Goal: Task Accomplishment & Management: Manage account settings

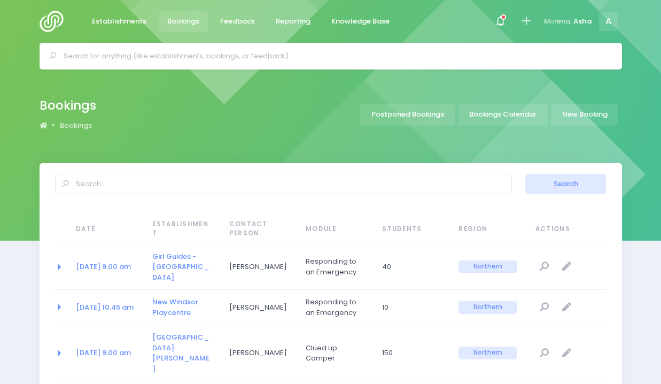
select select "20"
click at [199, 57] on input "text" at bounding box center [335, 56] width 543 height 16
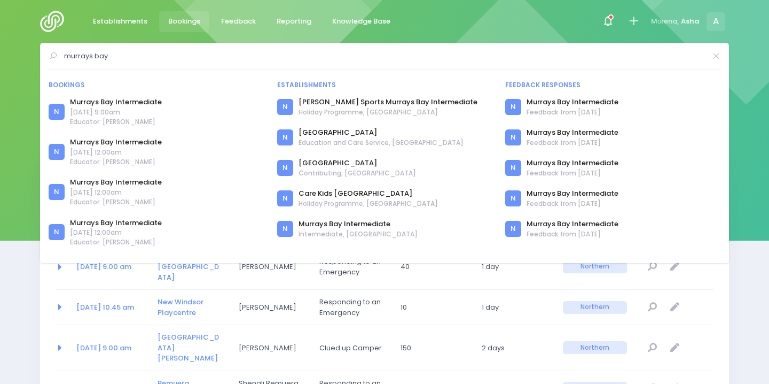
drag, startPoint x: 131, startPoint y: 53, endPoint x: 0, endPoint y: 47, distance: 131.1
click at [0, 48] on div "murrays bay Bookings N N" at bounding box center [384, 56] width 769 height 27
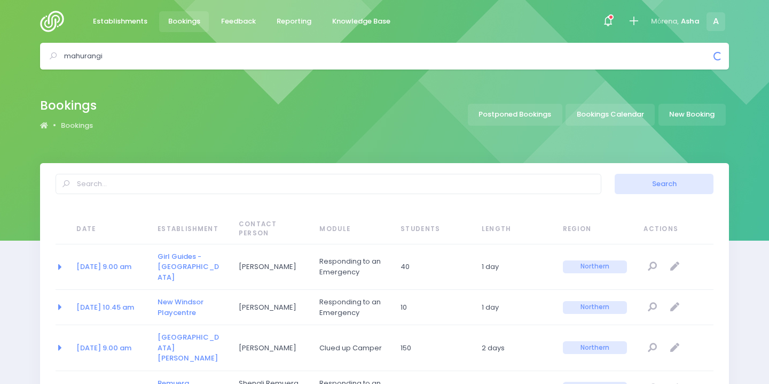
drag, startPoint x: 134, startPoint y: 61, endPoint x: 14, endPoint y: 41, distance: 121.5
drag, startPoint x: 119, startPoint y: 54, endPoint x: 2, endPoint y: 51, distance: 117.6
click at [1, 51] on div "glenfield Bookings N" at bounding box center [384, 56] width 769 height 27
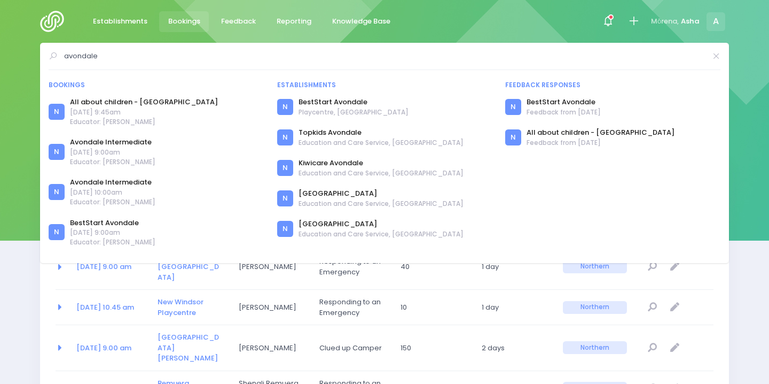
drag, startPoint x: 163, startPoint y: 49, endPoint x: 125, endPoint y: 59, distance: 39.1
click at [126, 61] on input "avondale" at bounding box center [385, 56] width 642 height 16
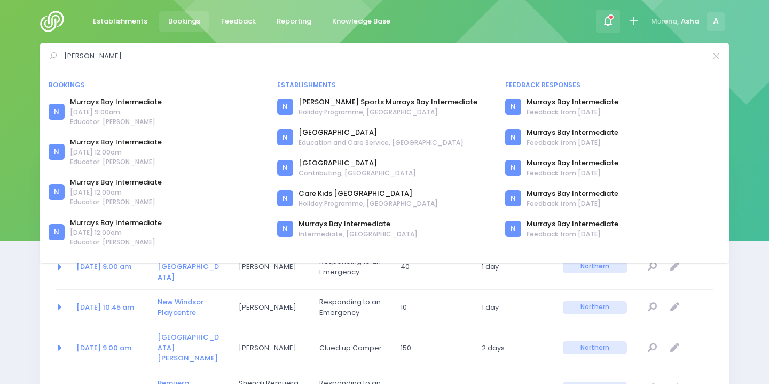
click at [609, 19] on icon at bounding box center [608, 21] width 12 height 12
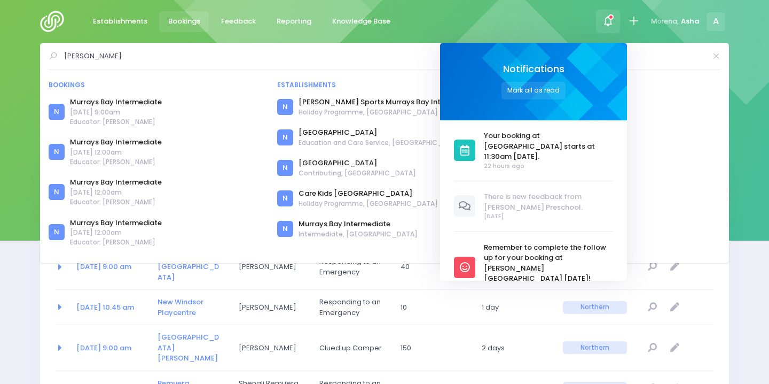
click at [573, 10] on div "Establishments Bookings Feedback Reporting Knowledge Base Notifications Mark al…" at bounding box center [385, 21] width 716 height 43
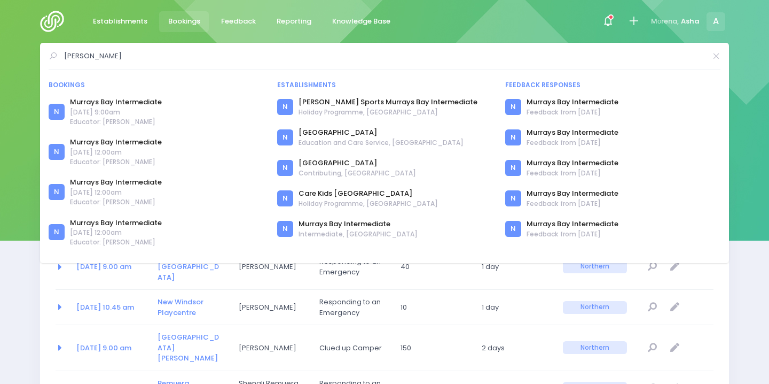
drag, startPoint x: 144, startPoint y: 65, endPoint x: 95, endPoint y: 52, distance: 50.2
click at [95, 52] on form "murray" at bounding box center [385, 59] width 672 height 22
drag, startPoint x: 95, startPoint y: 52, endPoint x: 56, endPoint y: 52, distance: 39.5
click at [56, 52] on div "murray" at bounding box center [385, 56] width 672 height 16
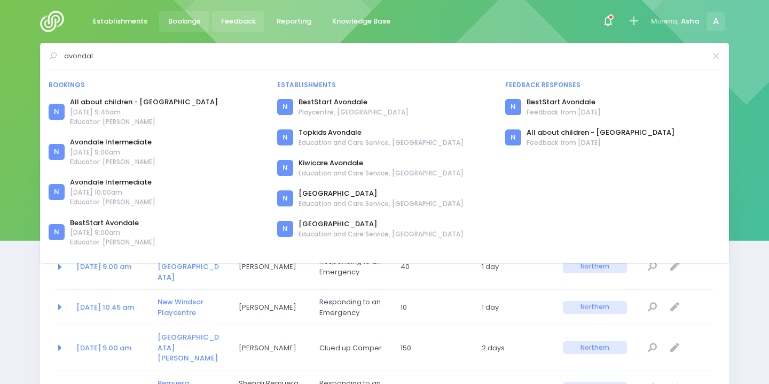
type input "avondal"
click at [199, 22] on link "Bookings" at bounding box center [184, 21] width 50 height 21
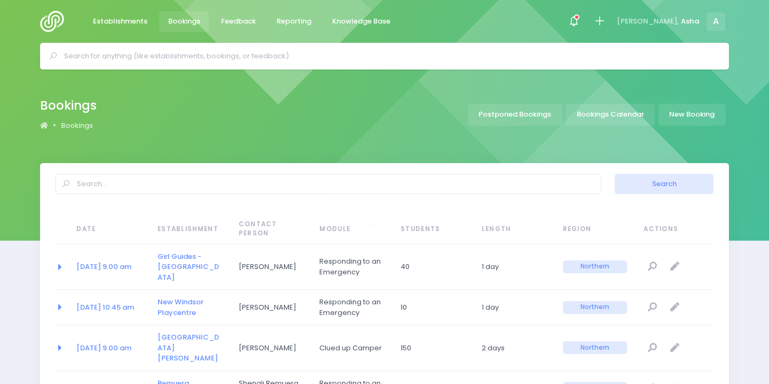
select select "20"
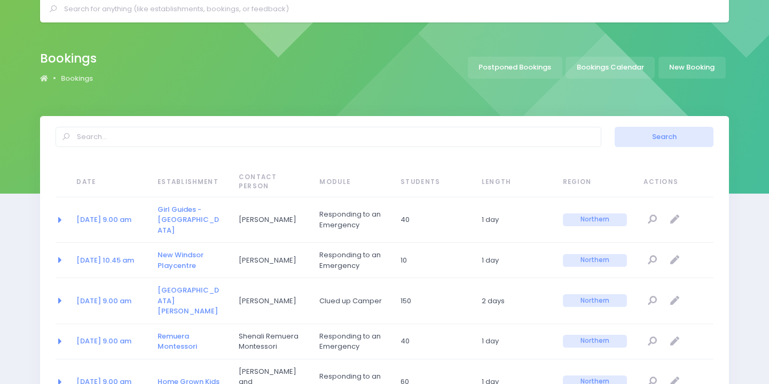
scroll to position [60, 0]
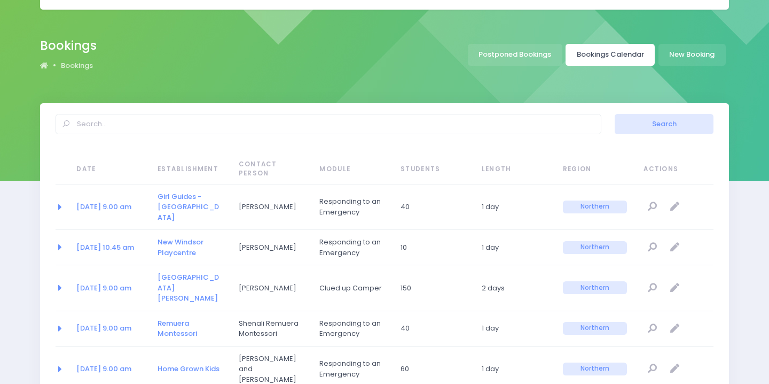
click at [598, 53] on link "Bookings Calendar" at bounding box center [610, 55] width 89 height 22
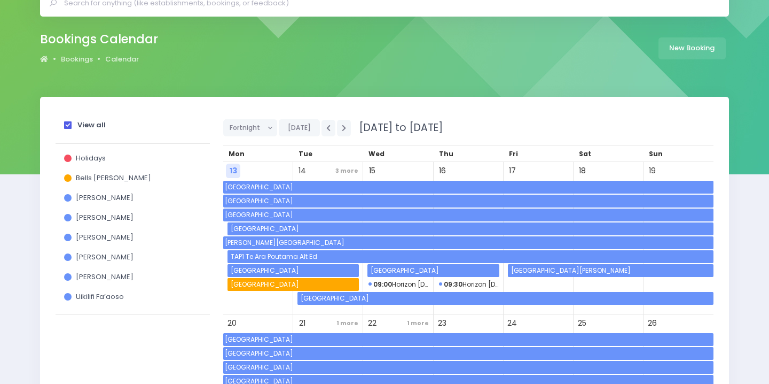
scroll to position [67, 0]
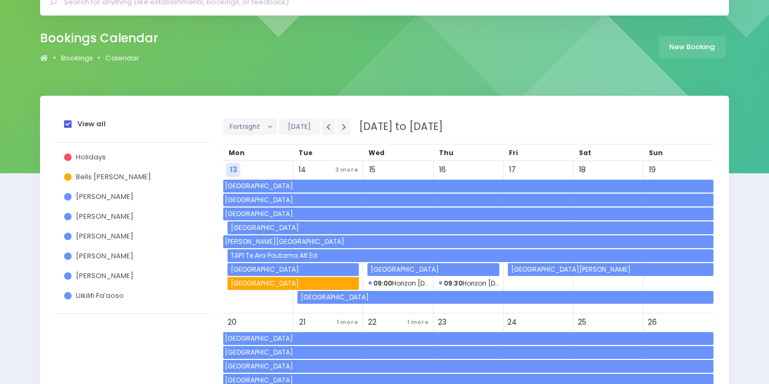
click at [445, 185] on span "[GEOGRAPHIC_DATA]" at bounding box center [468, 186] width 490 height 13
click at [446, 195] on span "[GEOGRAPHIC_DATA]" at bounding box center [468, 199] width 490 height 13
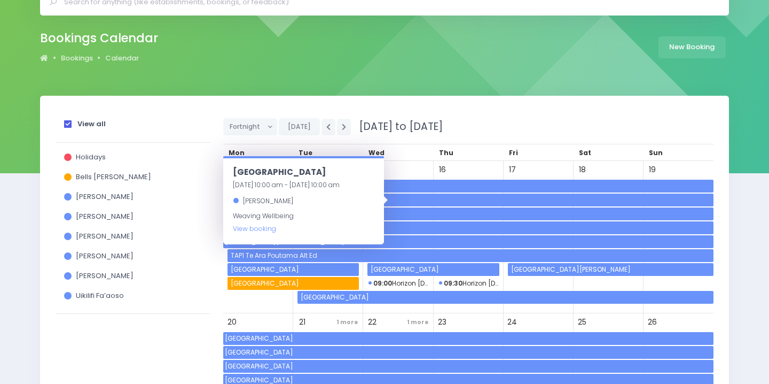
click at [447, 207] on span "[GEOGRAPHIC_DATA]" at bounding box center [468, 213] width 490 height 13
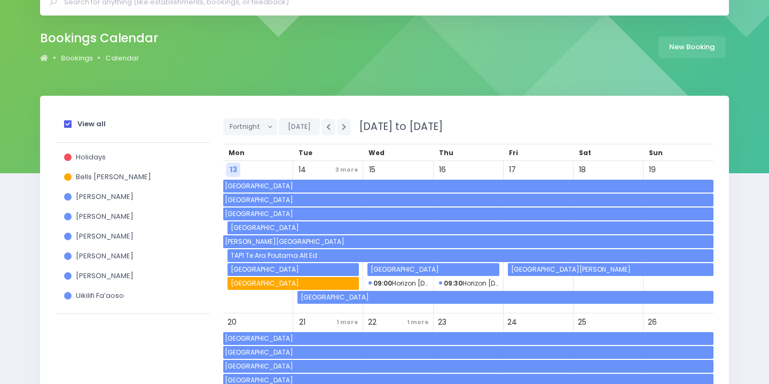
click at [447, 236] on span "Dawson School" at bounding box center [468, 241] width 490 height 13
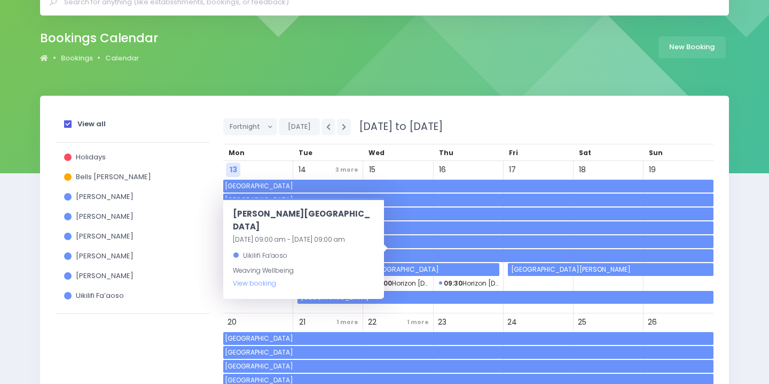
click at [407, 102] on div "View all Holidays Bells Glenn Asha Bogdanowicz Jess Bates Jo Harvey Rebecca Rog…" at bounding box center [384, 287] width 689 height 383
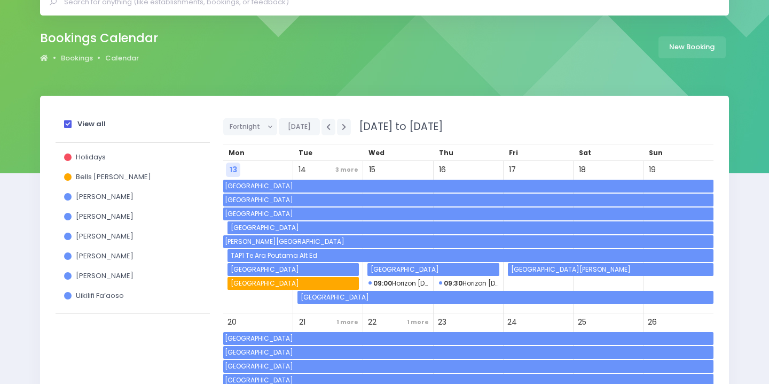
click at [409, 254] on span "TAP1 Te Ara Poutama Alt Ed" at bounding box center [471, 255] width 484 height 13
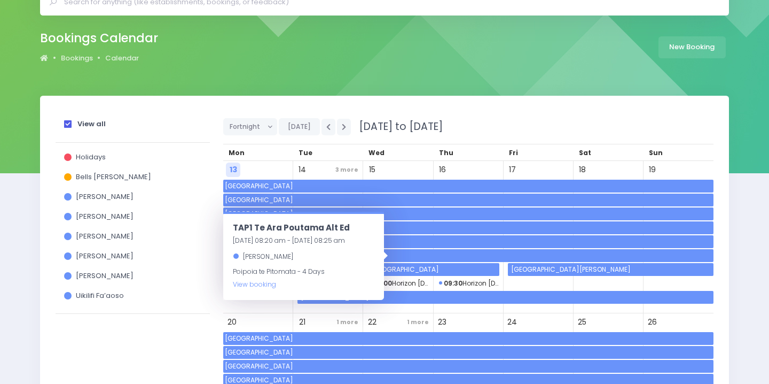
click at [221, 262] on div "Fortnight Day Week Fortnight Month Today 13 October 2025 to 26 October 2025 Mon…" at bounding box center [468, 287] width 503 height 355
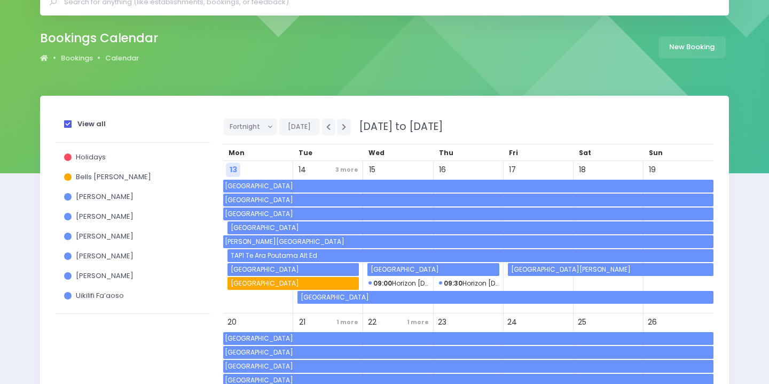
click at [510, 268] on span "Flat Bush School" at bounding box center [612, 269] width 204 height 13
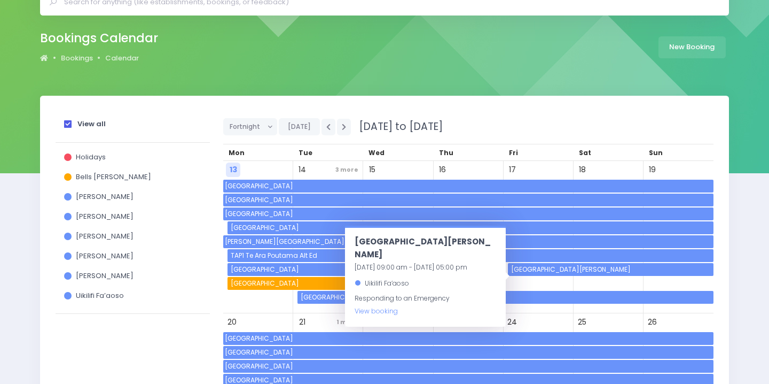
click at [406, 186] on span "Orere School" at bounding box center [468, 186] width 490 height 13
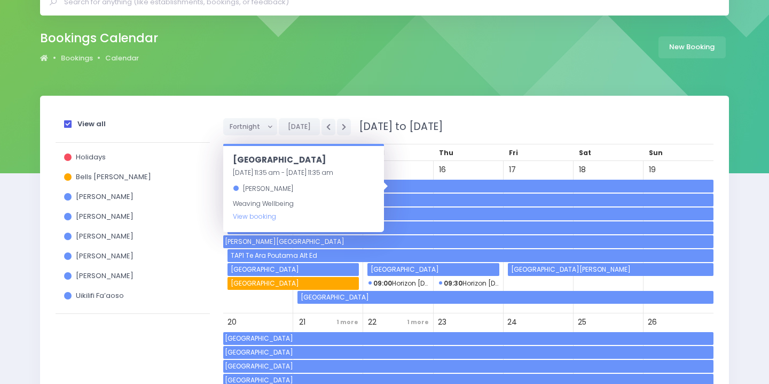
click at [276, 263] on span "Turua Primary School" at bounding box center [294, 269] width 130 height 13
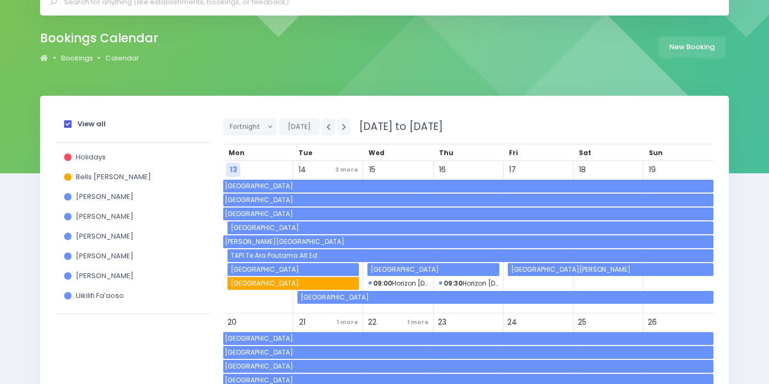
click at [271, 249] on span "TAP1 Te Ara Poutama Alt Ed" at bounding box center [471, 255] width 484 height 13
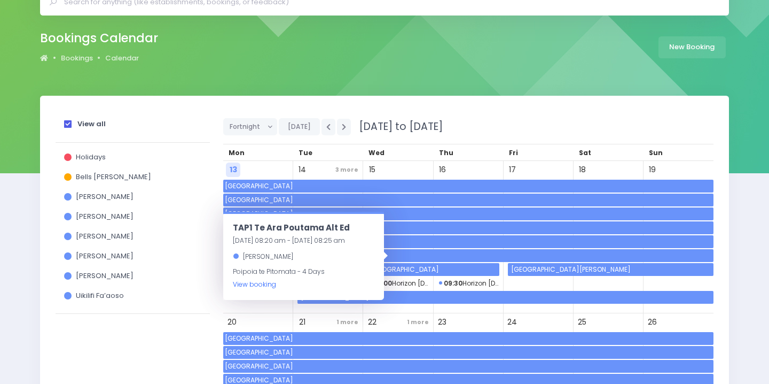
click at [259, 283] on link "View booking" at bounding box center [254, 283] width 43 height 9
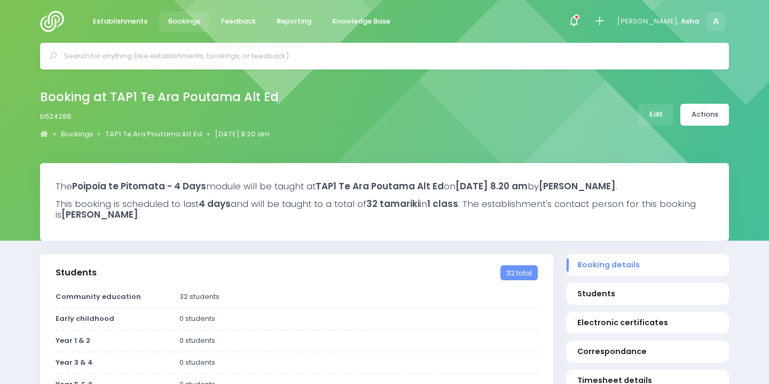
select select "5"
drag, startPoint x: 279, startPoint y: 96, endPoint x: 177, endPoint y: 93, distance: 101.6
click at [177, 94] on h2 "Booking at TAP1 Te Ara Poutama Alt Ed" at bounding box center [159, 97] width 239 height 14
click at [152, 191] on h3 "The Poipoia te Pitomata - 4 Days module will be taught at [GEOGRAPHIC_DATA] Alt…" at bounding box center [385, 186] width 658 height 11
drag, startPoint x: 343, startPoint y: 186, endPoint x: 444, endPoint y: 185, distance: 101.0
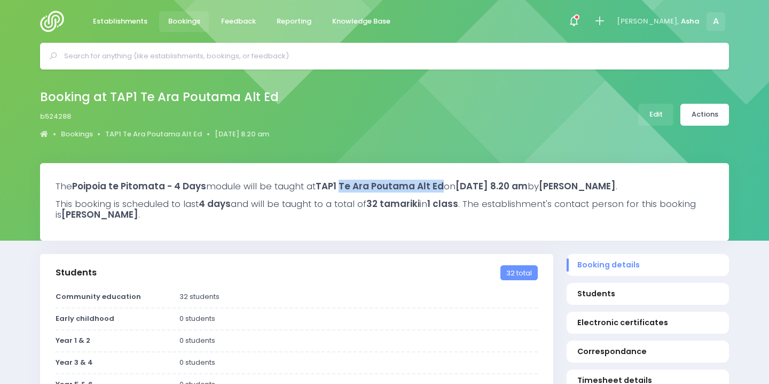
click at [444, 186] on h3 "The Poipoia te Pitomata - 4 Days module will be taught at TAP1 Te Ara Poutama A…" at bounding box center [385, 186] width 658 height 11
copy strong "Te Ara Poutama Alt Ed"
select select "5"
click at [225, 56] on input "text" at bounding box center [389, 56] width 650 height 16
drag, startPoint x: 98, startPoint y: 56, endPoint x: 0, endPoint y: 53, distance: 98.3
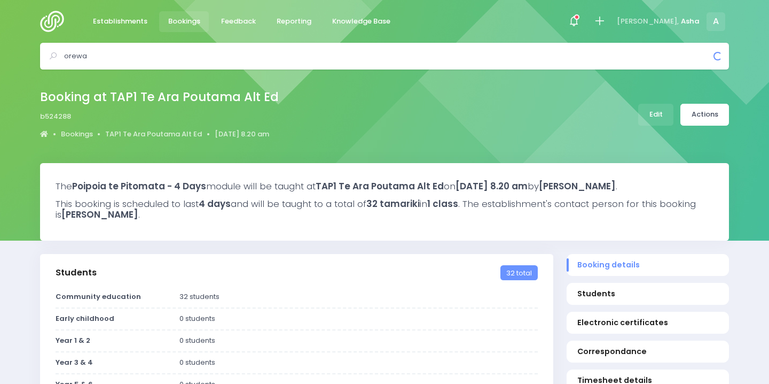
click at [0, 54] on div "orewa Bookings N" at bounding box center [384, 56] width 769 height 27
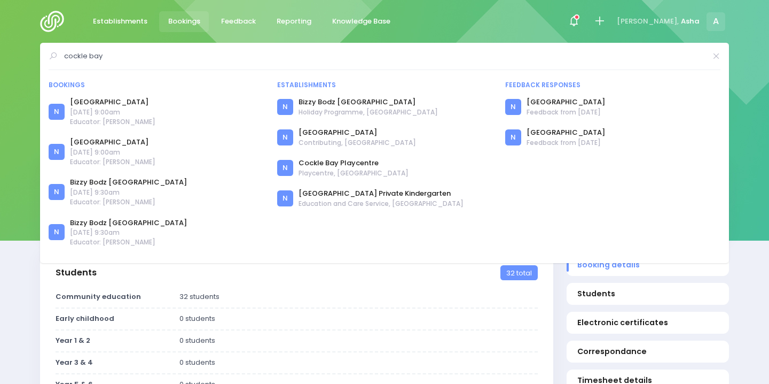
drag, startPoint x: 186, startPoint y: 50, endPoint x: 130, endPoint y: 67, distance: 58.5
click at [130, 67] on form "cockle bay" at bounding box center [385, 59] width 672 height 22
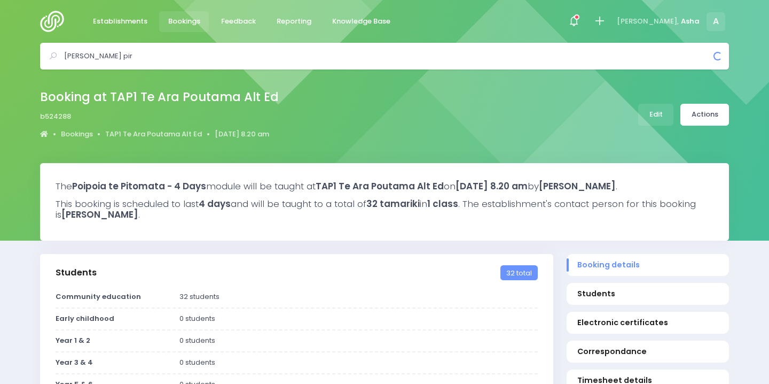
drag, startPoint x: 187, startPoint y: 64, endPoint x: 13, endPoint y: 57, distance: 173.8
click at [13, 57] on div "massey pir Bookings N N" at bounding box center [384, 56] width 769 height 27
drag, startPoint x: 94, startPoint y: 56, endPoint x: 24, endPoint y: 48, distance: 69.9
click at [25, 48] on div "finlays Bookings N N" at bounding box center [384, 56] width 769 height 27
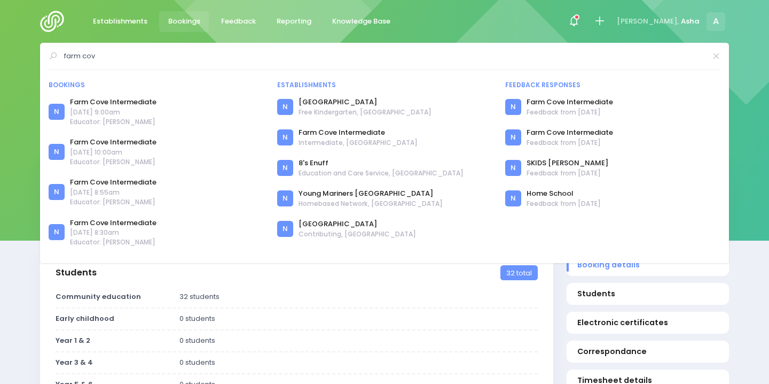
drag, startPoint x: 167, startPoint y: 57, endPoint x: 27, endPoint y: 46, distance: 141.0
click at [27, 46] on div "farm cov Bookings N" at bounding box center [384, 56] width 769 height 27
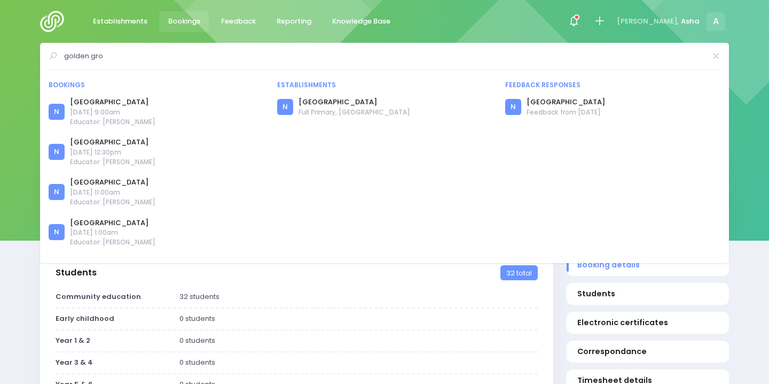
type input "golden gro"
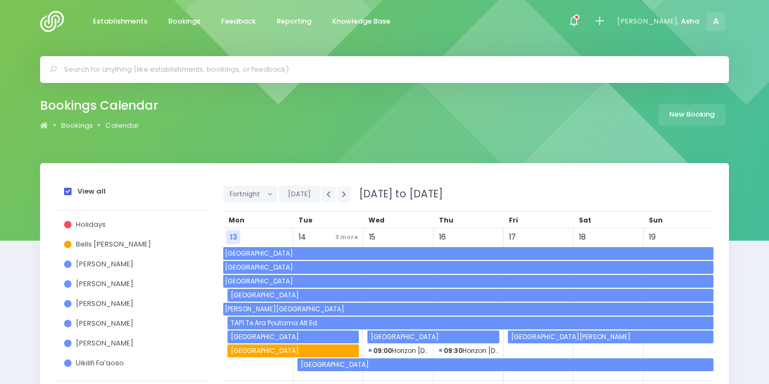
click at [130, 75] on input "text" at bounding box center [389, 69] width 650 height 16
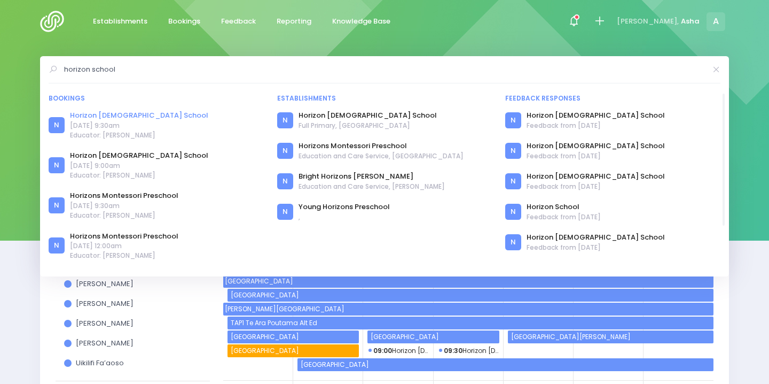
type input "horizon school"
click at [98, 114] on link "Horizon [DEMOGRAPHIC_DATA] School" at bounding box center [139, 115] width 138 height 11
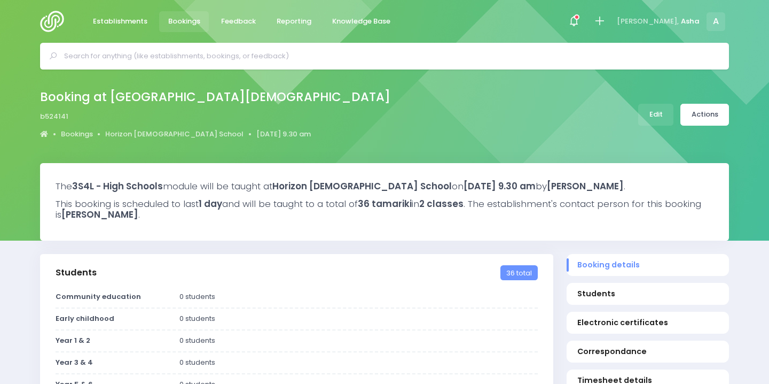
select select "5"
click at [654, 117] on link "Edit" at bounding box center [656, 115] width 35 height 22
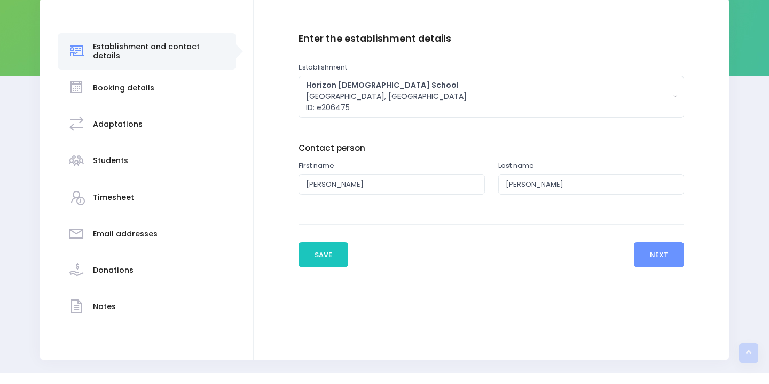
scroll to position [36, 0]
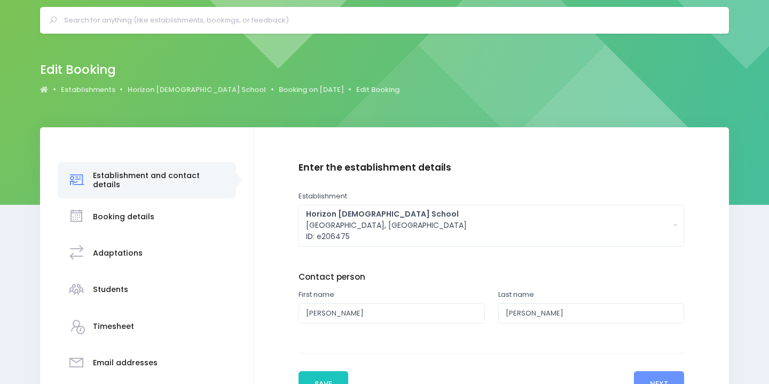
click at [159, 213] on div "Booking details" at bounding box center [147, 217] width 158 height 26
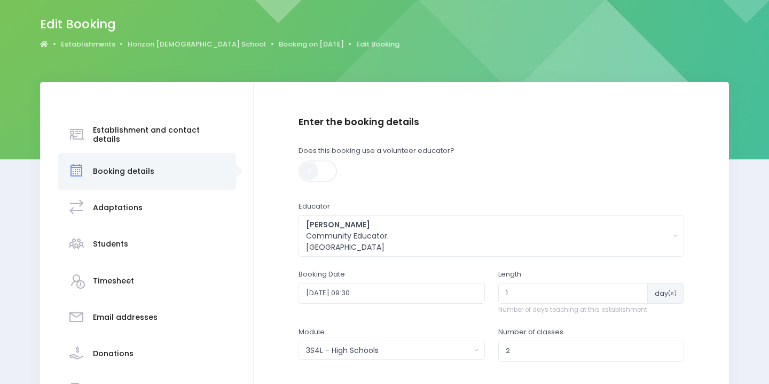
scroll to position [179, 0]
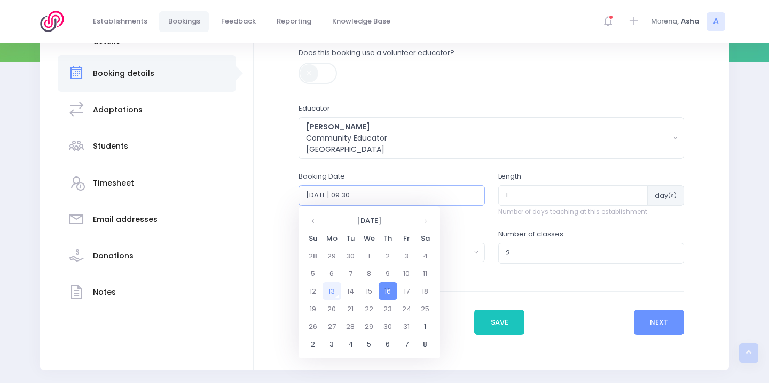
click at [313, 197] on input "2025-10-16 09:30" at bounding box center [392, 195] width 186 height 20
click at [419, 224] on th at bounding box center [425, 221] width 19 height 18
click at [405, 322] on td "28" at bounding box center [407, 326] width 19 height 18
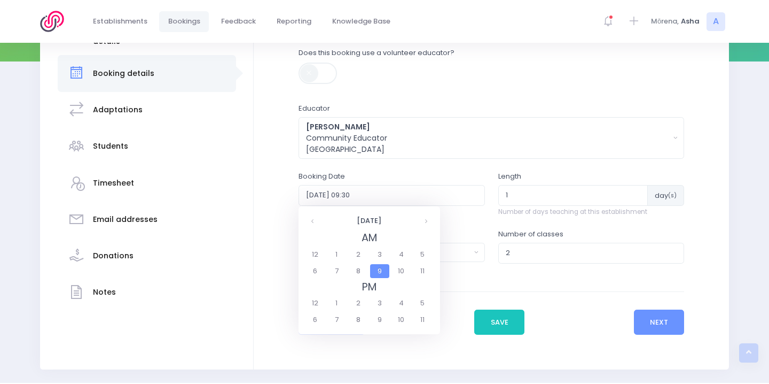
click at [379, 271] on span "9" at bounding box center [379, 271] width 19 height 14
click at [391, 271] on span "9:30" at bounding box center [386, 271] width 30 height 14
type input "2025-11-28 09:30"
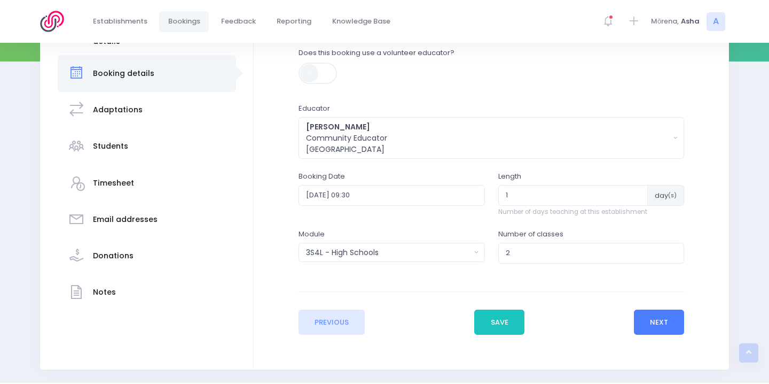
click at [646, 318] on button "Next" at bounding box center [659, 322] width 51 height 26
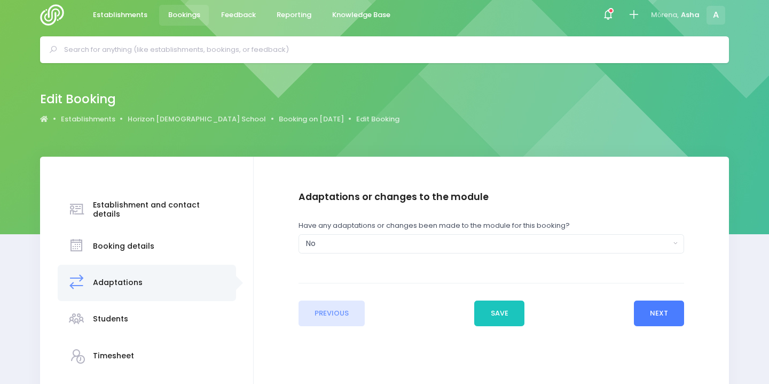
scroll to position [0, 0]
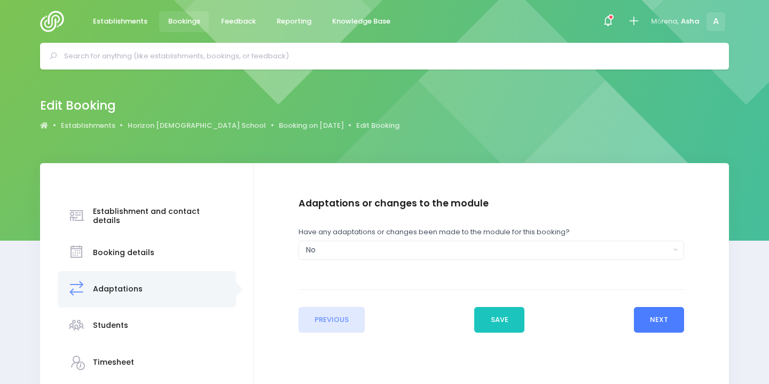
click at [649, 322] on button "Next" at bounding box center [659, 320] width 51 height 26
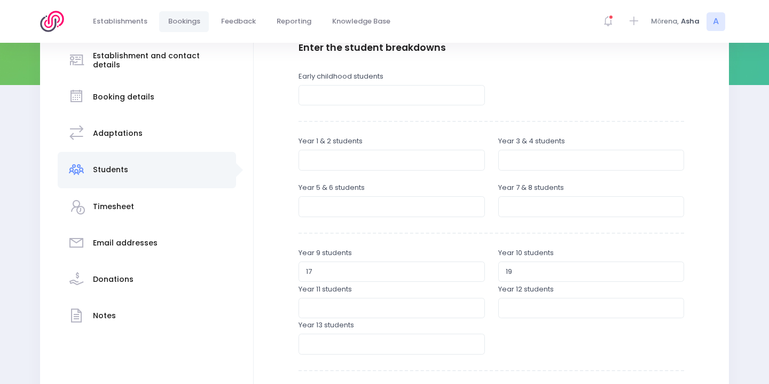
scroll to position [346, 0]
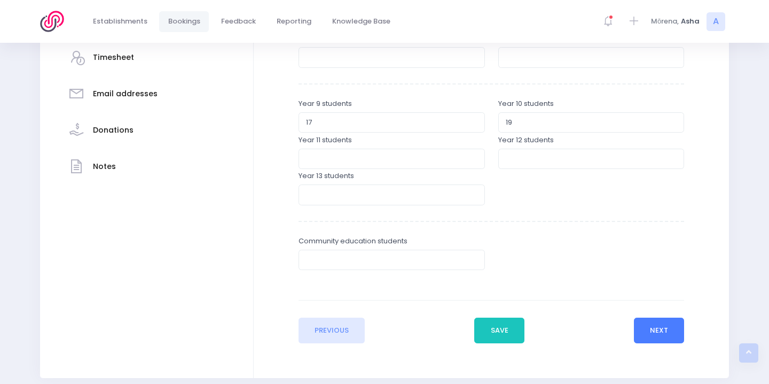
click at [652, 333] on button "Next" at bounding box center [659, 330] width 51 height 26
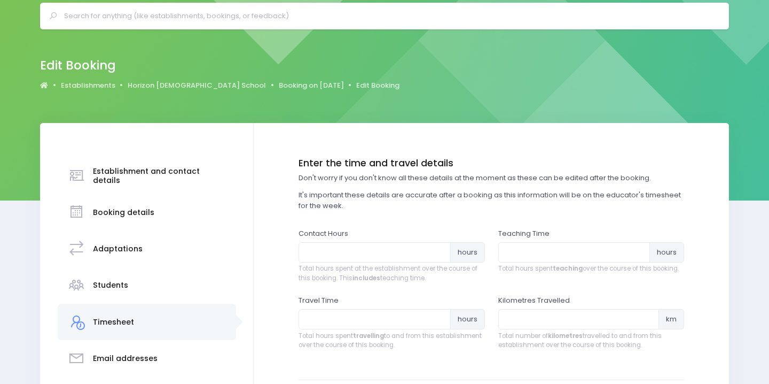
scroll to position [0, 0]
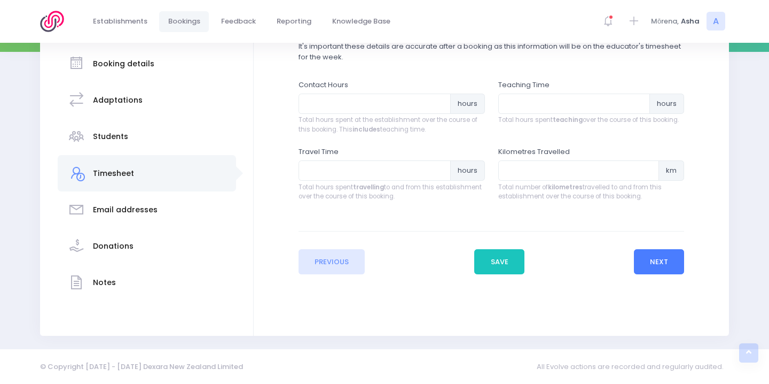
click at [658, 261] on button "Next" at bounding box center [659, 262] width 51 height 26
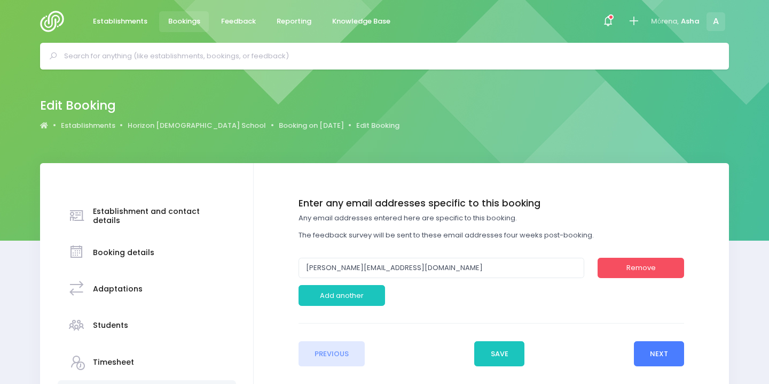
click at [651, 353] on button "Next" at bounding box center [659, 354] width 51 height 26
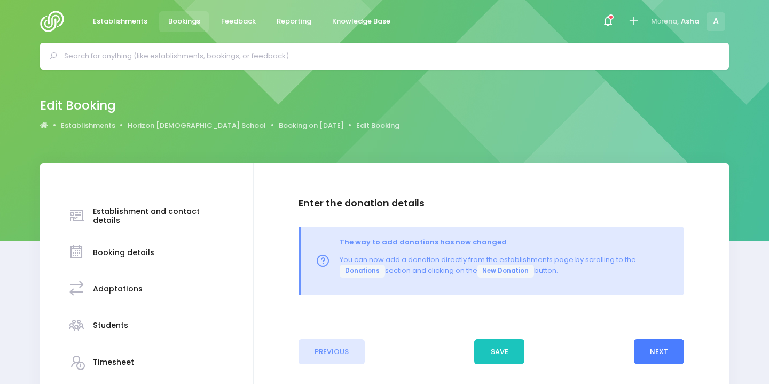
click at [658, 352] on button "Next" at bounding box center [659, 352] width 51 height 26
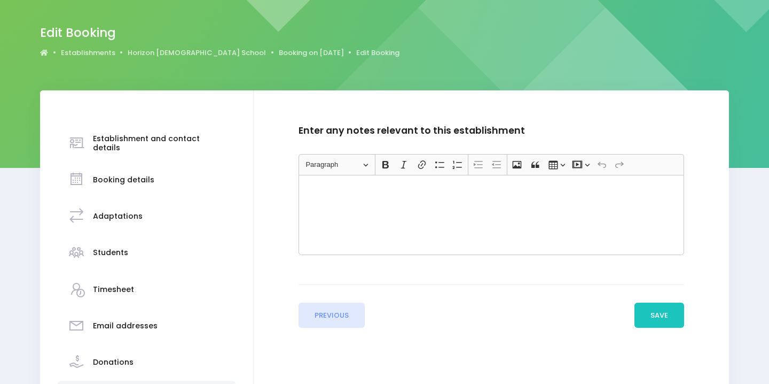
scroll to position [165, 0]
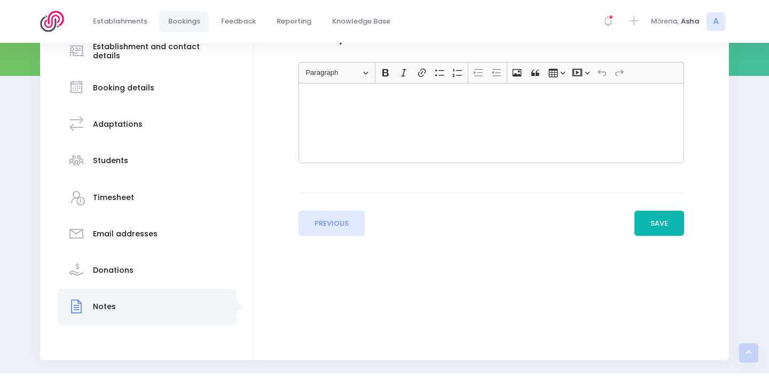
click at [666, 221] on button "Save" at bounding box center [660, 224] width 50 height 26
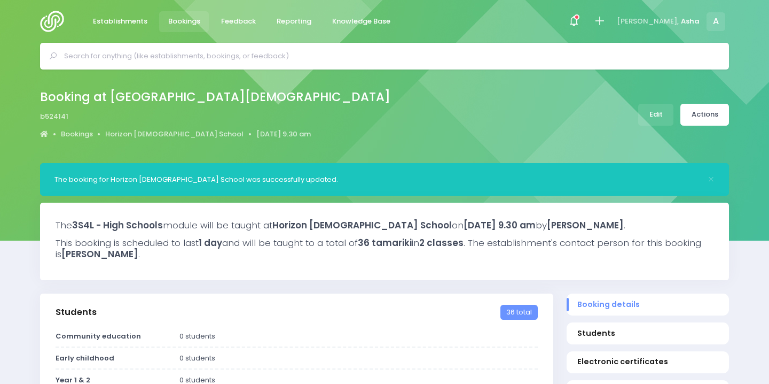
select select "5"
click at [162, 127] on div "Booking at [GEOGRAPHIC_DATA][DEMOGRAPHIC_DATA] b524141 Bookings [GEOGRAPHIC_DAT…" at bounding box center [219, 115] width 359 height 56
click at [164, 136] on link "Horizon [DEMOGRAPHIC_DATA] School" at bounding box center [174, 134] width 138 height 11
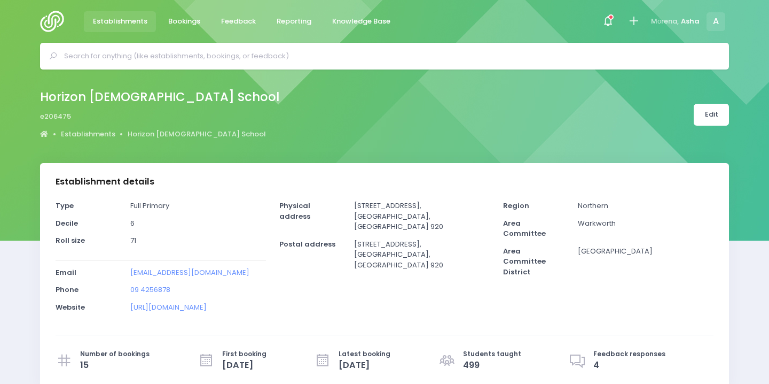
select select "5"
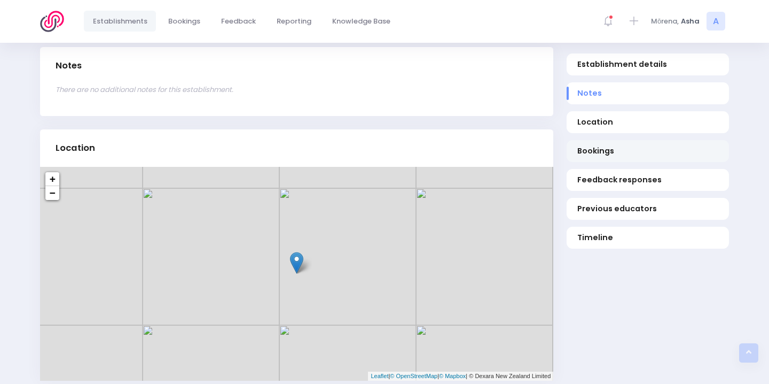
click at [578, 156] on span "Bookings" at bounding box center [649, 150] width 142 height 11
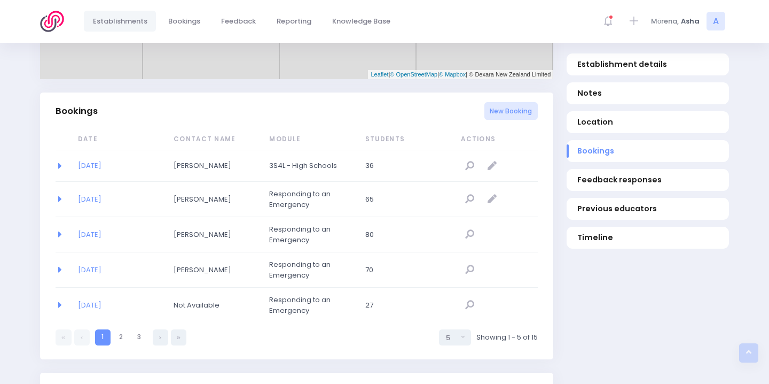
scroll to position [695, 0]
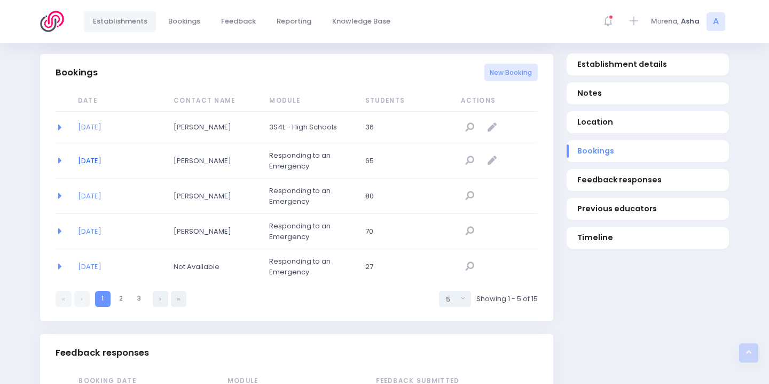
click at [102, 159] on link "[DATE]" at bounding box center [90, 160] width 24 height 10
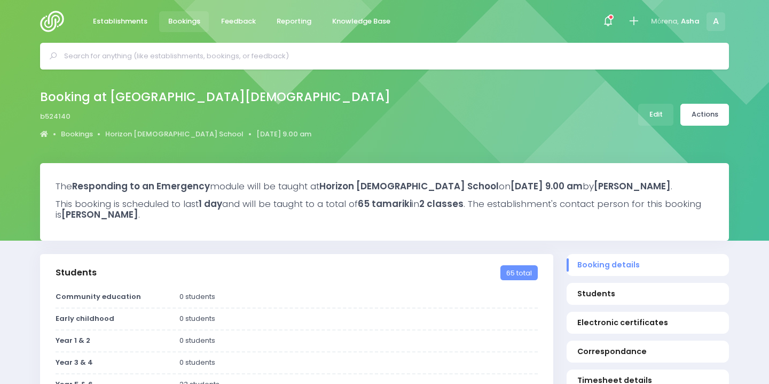
select select "5"
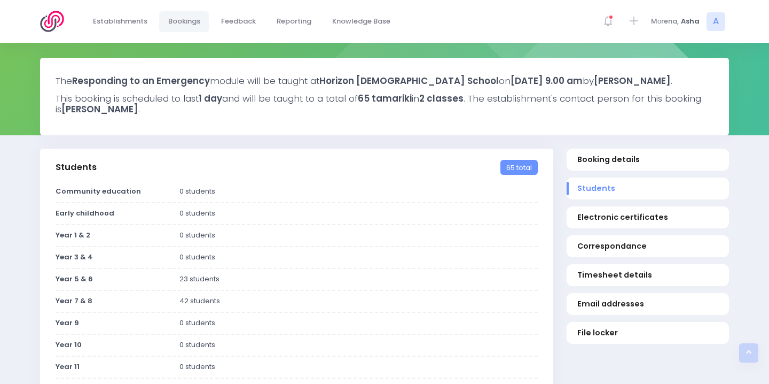
scroll to position [87, 0]
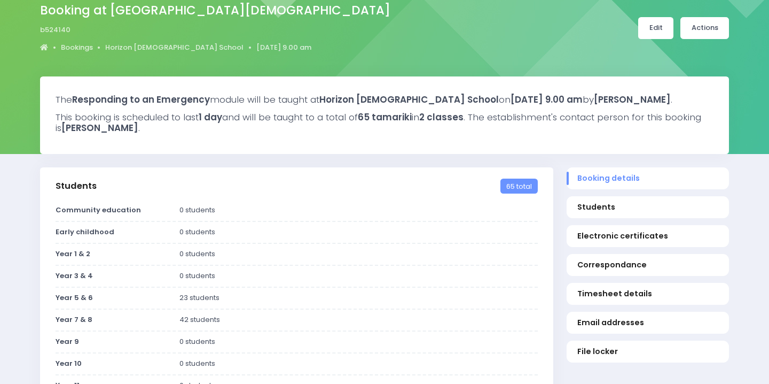
click at [656, 25] on link "Edit" at bounding box center [656, 28] width 35 height 22
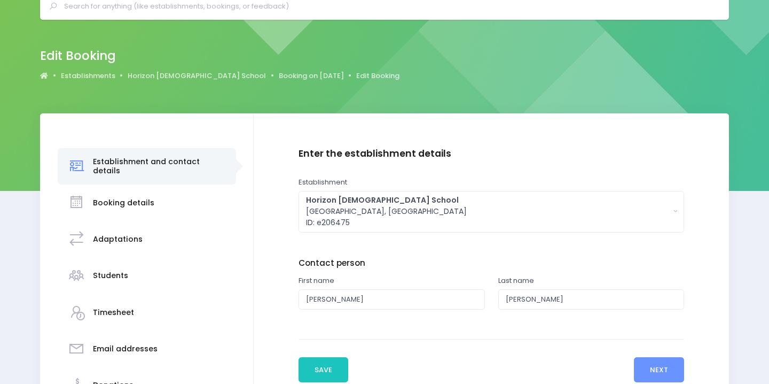
click at [165, 199] on div "Booking details" at bounding box center [147, 203] width 158 height 26
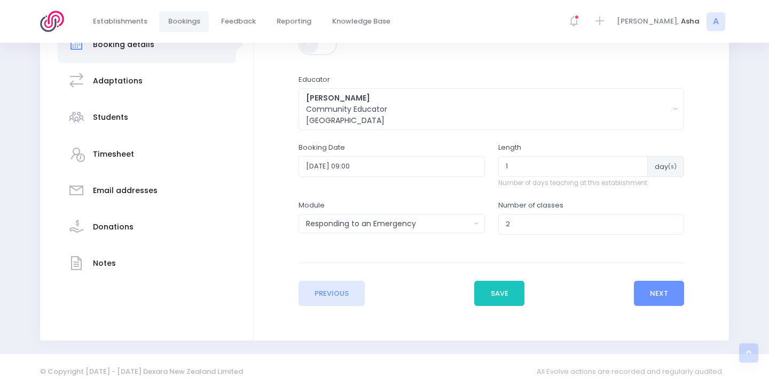
scroll to position [213, 0]
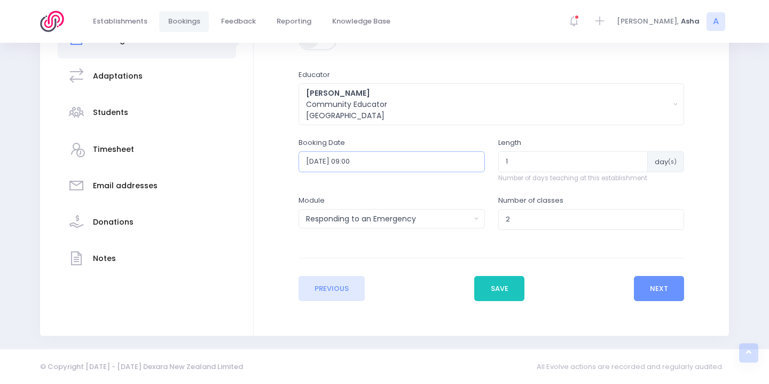
click at [377, 167] on input "2025-10-15 09:00" at bounding box center [392, 161] width 186 height 20
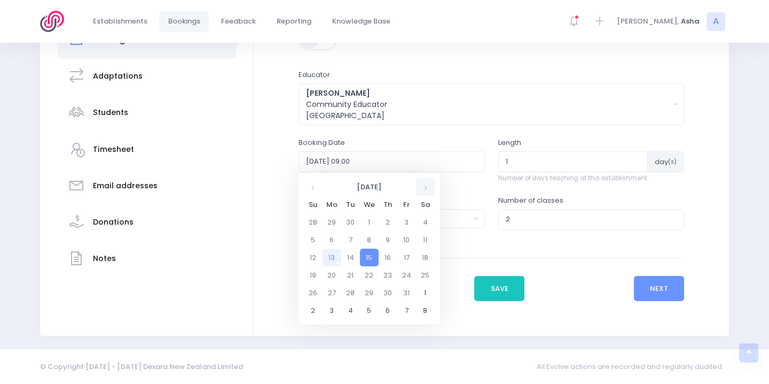
click at [420, 183] on th at bounding box center [425, 187] width 19 height 18
click at [406, 288] on td "28" at bounding box center [407, 293] width 19 height 18
click at [382, 238] on span "9" at bounding box center [379, 237] width 19 height 14
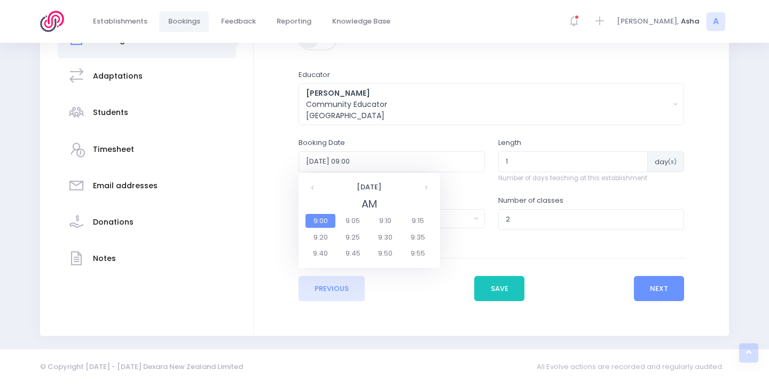
click at [383, 234] on span "9:30" at bounding box center [386, 237] width 30 height 14
type input "2025-11-28 09:30"
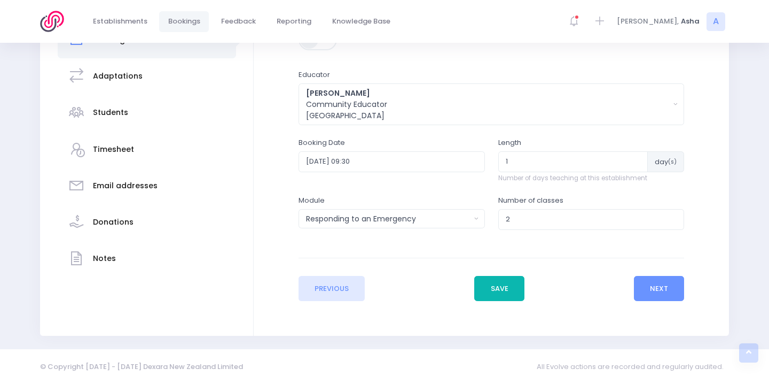
click at [497, 295] on button "Save" at bounding box center [500, 289] width 50 height 26
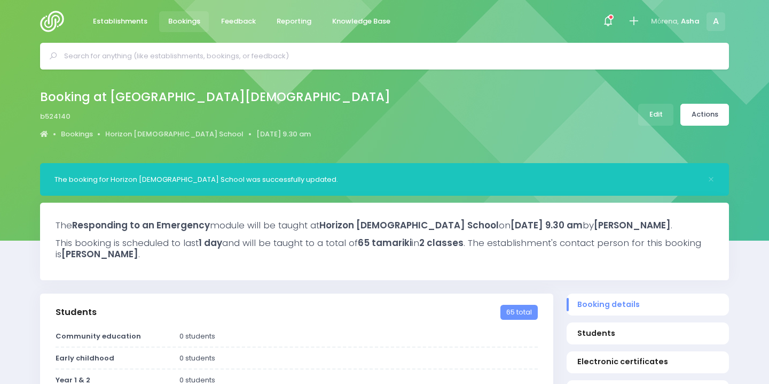
select select "5"
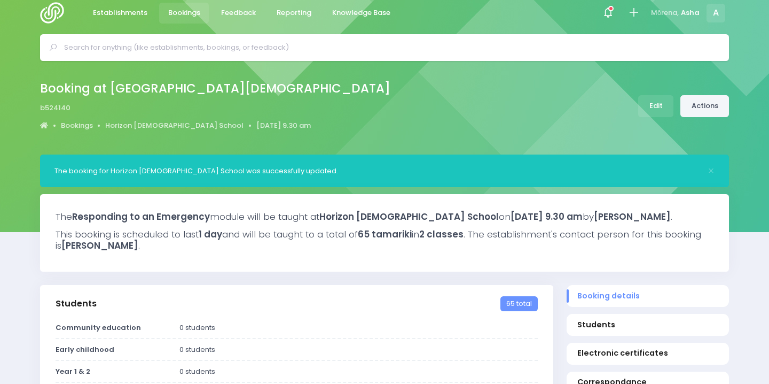
click at [705, 102] on link "Actions" at bounding box center [705, 106] width 49 height 22
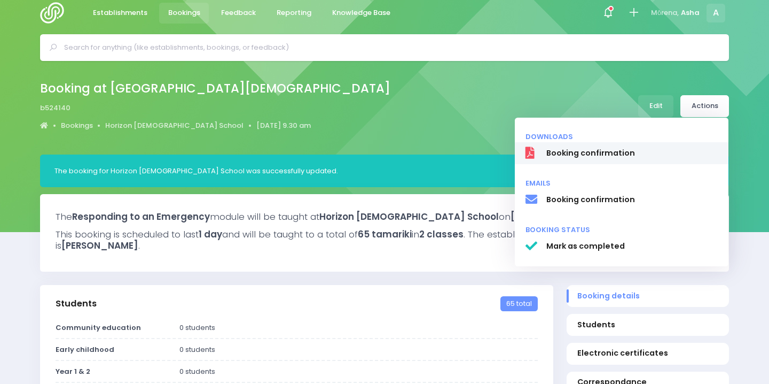
click at [577, 150] on span "Booking confirmation" at bounding box center [633, 152] width 172 height 11
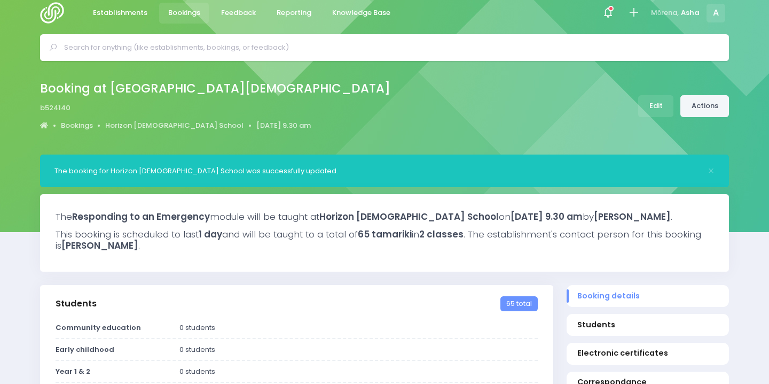
click at [706, 99] on link "Actions" at bounding box center [705, 106] width 49 height 22
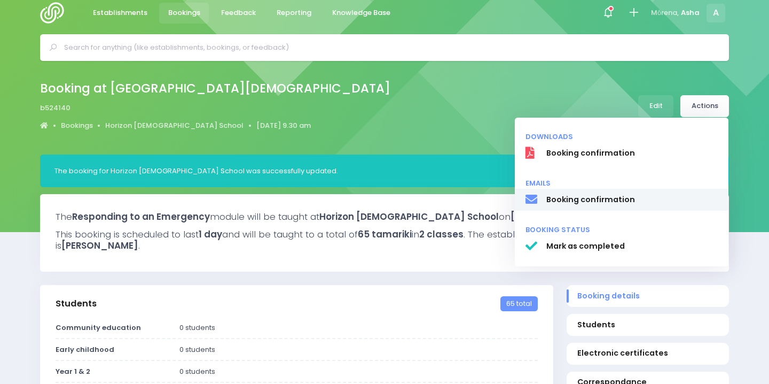
click at [602, 207] on link "Booking confirmation" at bounding box center [622, 200] width 214 height 22
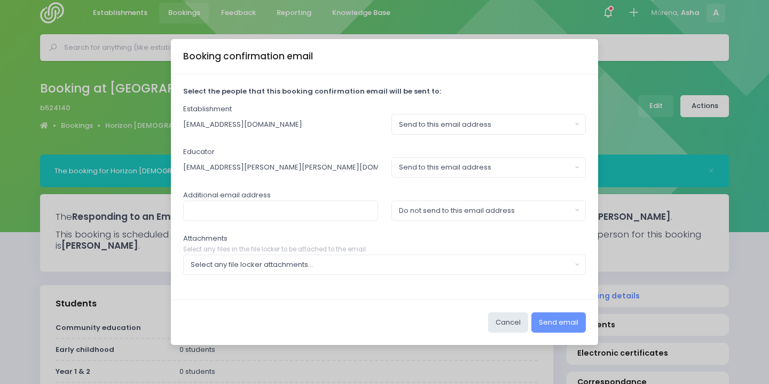
click at [284, 131] on input "[EMAIL_ADDRESS][DOMAIN_NAME]" at bounding box center [280, 124] width 195 height 20
drag, startPoint x: 294, startPoint y: 133, endPoint x: 166, endPoint y: 118, distance: 129.1
click at [166, 118] on div "Booking confirmation email Select the people that this booking confirmation ema…" at bounding box center [384, 192] width 769 height 384
drag, startPoint x: 273, startPoint y: 124, endPoint x: 169, endPoint y: 124, distance: 103.1
click at [169, 124] on div "Booking confirmation email Select the people that this booking confirmation ema…" at bounding box center [384, 192] width 769 height 384
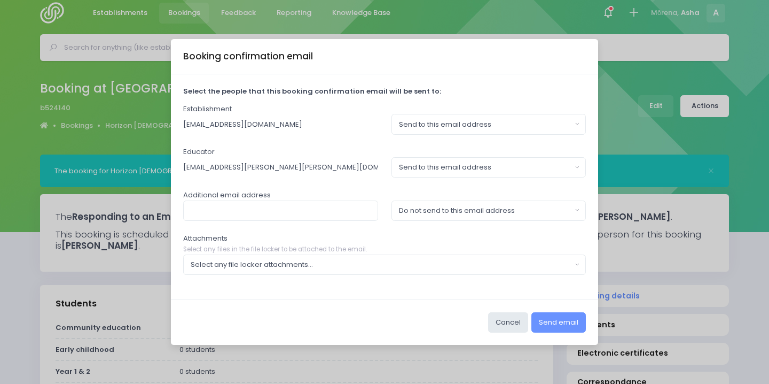
click at [228, 134] on input "[EMAIL_ADDRESS][DOMAIN_NAME]" at bounding box center [280, 124] width 195 height 20
click at [269, 201] on input "text" at bounding box center [280, 210] width 195 height 20
type input "r"
paste input "rachel@horizon.school.nz"
type input "rachel@horizon.school.nz"
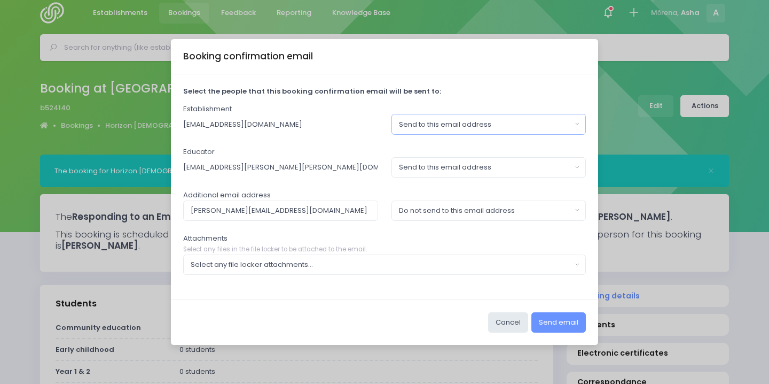
click at [534, 120] on div "Send to this email address" at bounding box center [485, 124] width 173 height 11
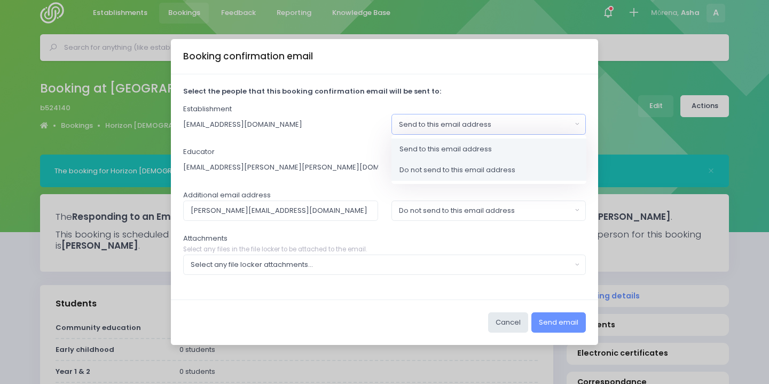
click at [512, 167] on span "Do not send to this email address" at bounding box center [458, 170] width 116 height 11
select select "no_email"
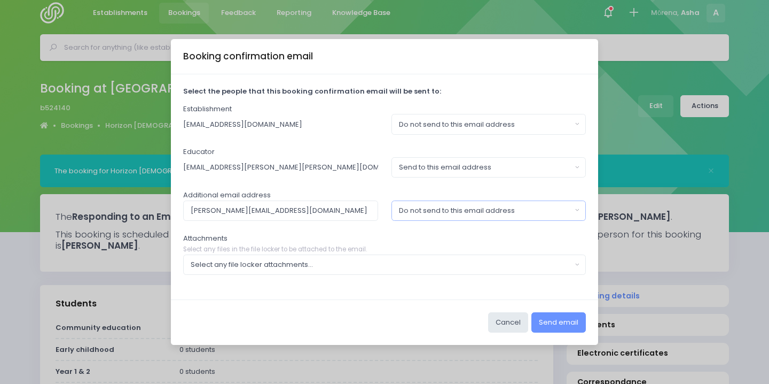
click at [513, 203] on button "Do not send to this email address" at bounding box center [489, 210] width 195 height 20
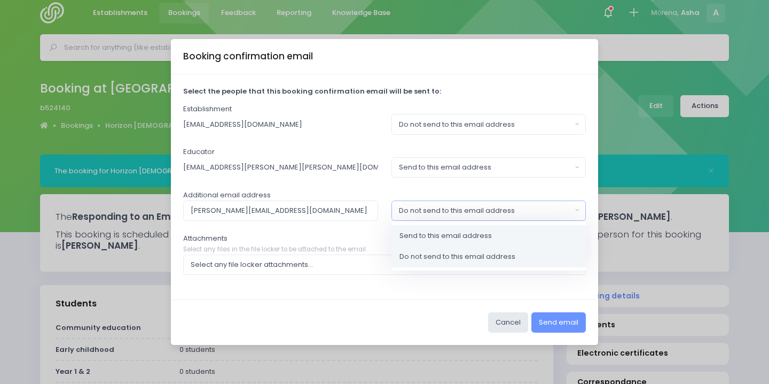
click at [509, 235] on link "Send to this email address" at bounding box center [489, 234] width 195 height 21
select select "send"
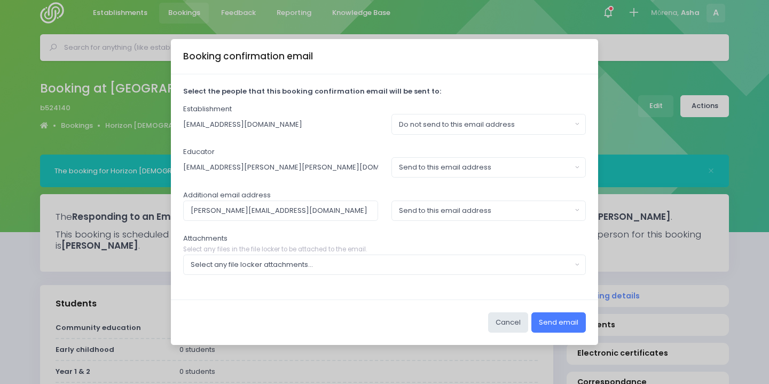
click at [573, 319] on button "Send email" at bounding box center [559, 322] width 55 height 20
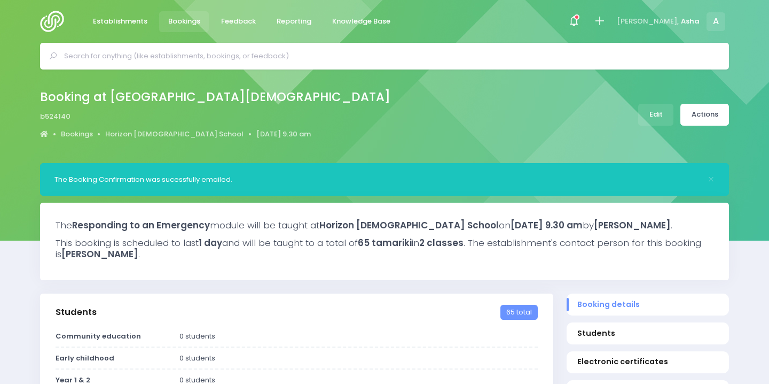
select select "5"
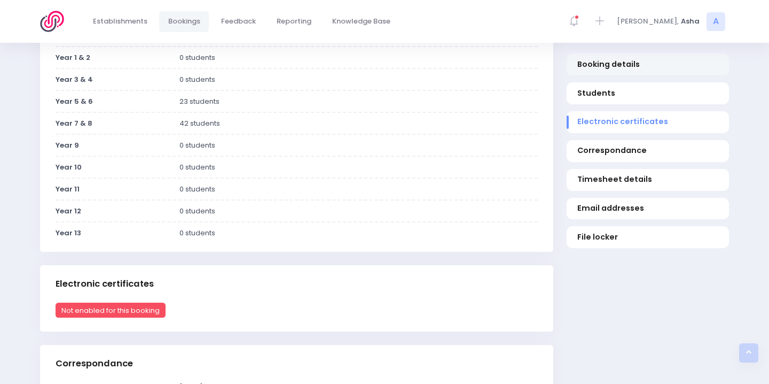
click at [626, 71] on link "Booking details" at bounding box center [648, 64] width 162 height 22
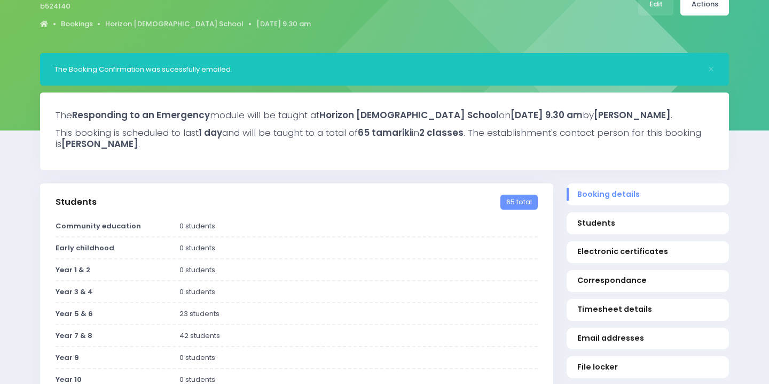
scroll to position [100, 0]
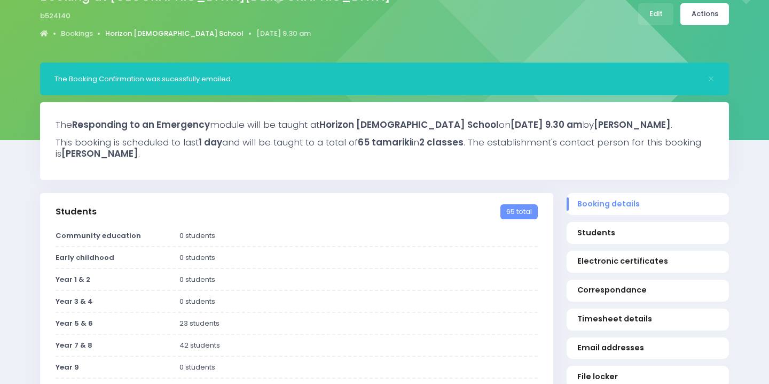
click at [134, 34] on link "Horizon [DEMOGRAPHIC_DATA] School" at bounding box center [174, 33] width 138 height 11
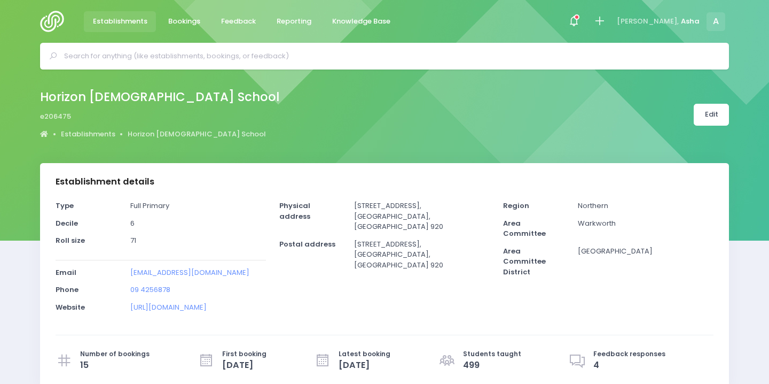
select select "5"
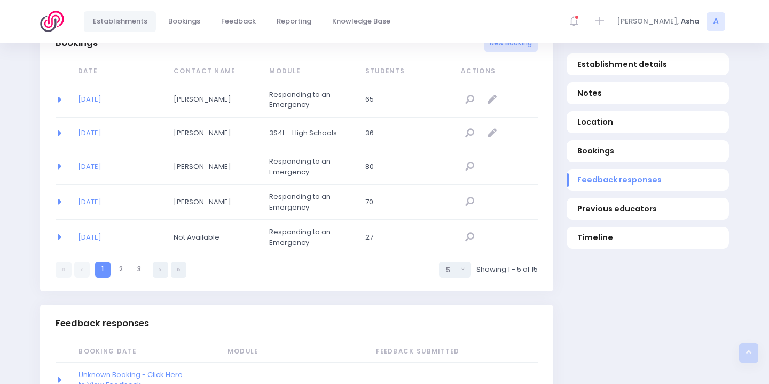
scroll to position [717, 0]
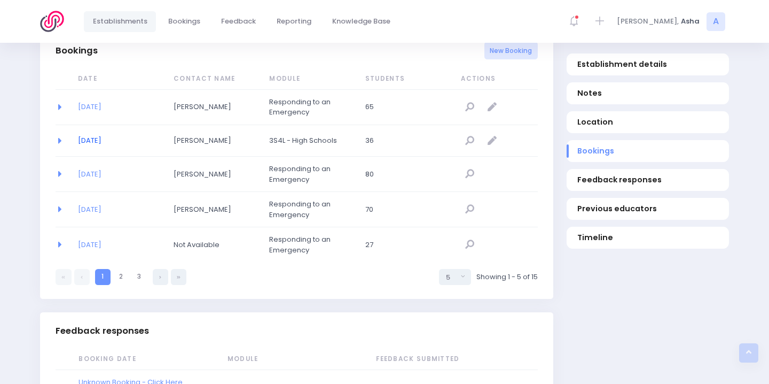
click at [102, 138] on link "[DATE]" at bounding box center [90, 140] width 24 height 10
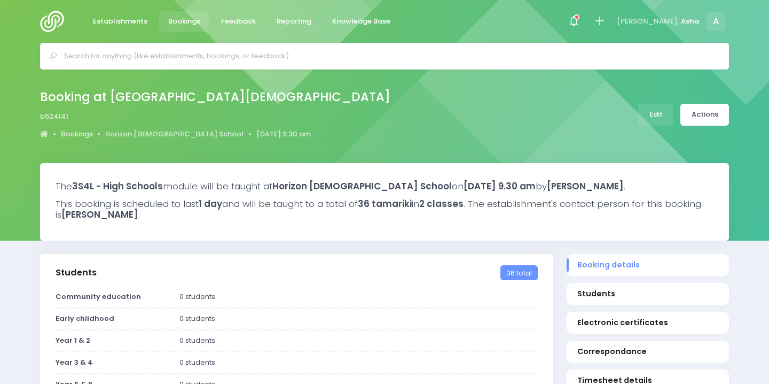
select select "5"
select select
click at [719, 114] on link "Actions" at bounding box center [705, 115] width 49 height 22
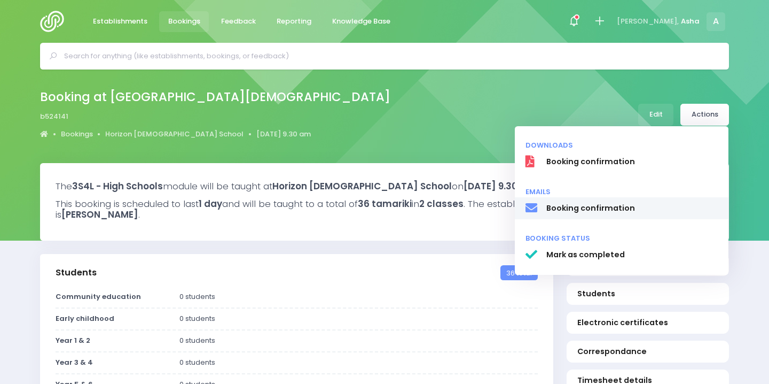
click at [623, 201] on link "Booking confirmation" at bounding box center [622, 208] width 214 height 22
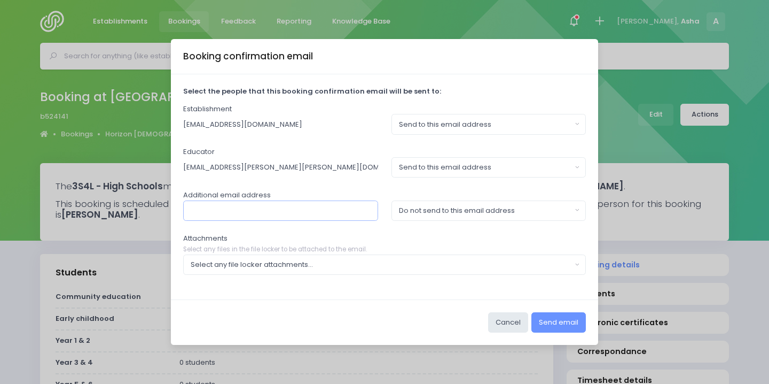
click at [351, 206] on input "text" at bounding box center [280, 210] width 195 height 20
paste input "[PERSON_NAME][EMAIL_ADDRESS][DOMAIN_NAME]"
type input "[PERSON_NAME][EMAIL_ADDRESS][DOMAIN_NAME]"
click at [505, 211] on div "Do not send to this email address" at bounding box center [485, 210] width 173 height 11
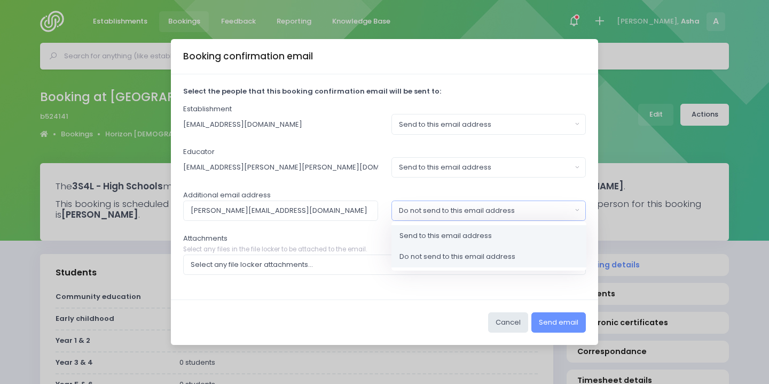
click at [510, 228] on link "Send to this email address" at bounding box center [489, 234] width 195 height 21
select select "send"
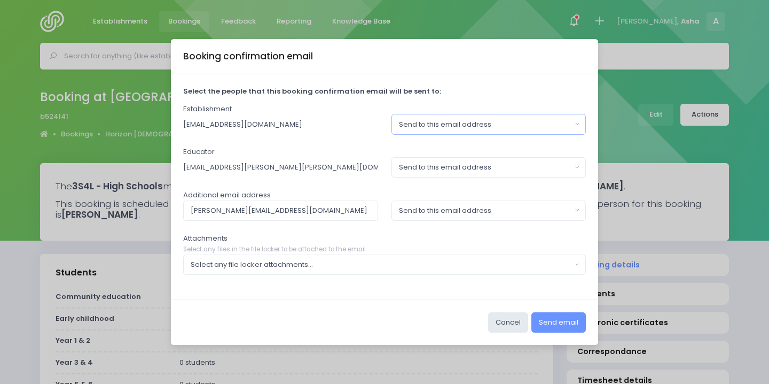
click at [479, 132] on button "Send to this email address" at bounding box center [489, 124] width 195 height 20
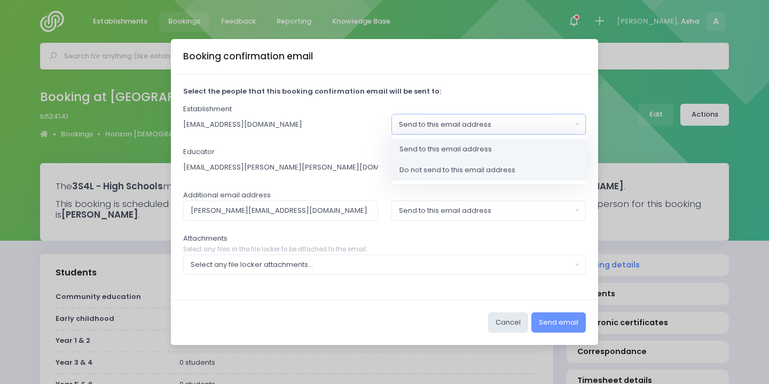
click at [488, 177] on link "Do not send to this email address" at bounding box center [489, 169] width 195 height 21
select select "no_email"
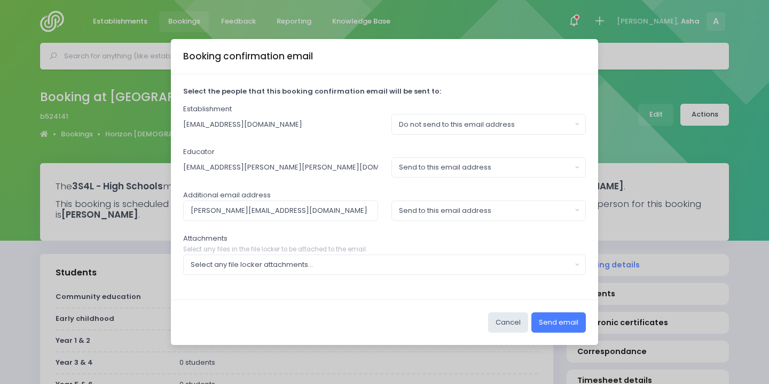
click at [572, 316] on button "Send email" at bounding box center [559, 322] width 55 height 20
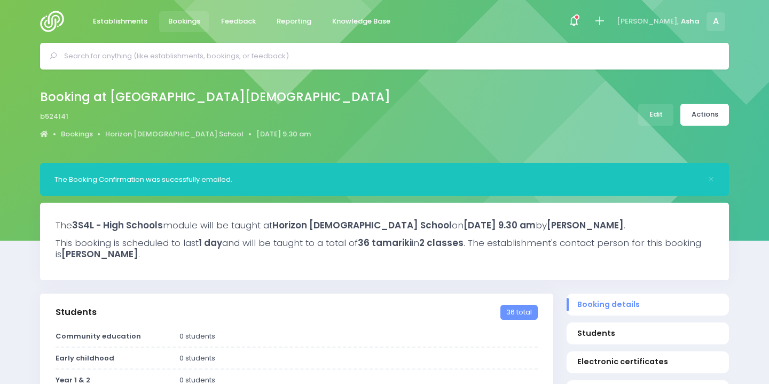
select select "5"
